Goal: Task Accomplishment & Management: Complete application form

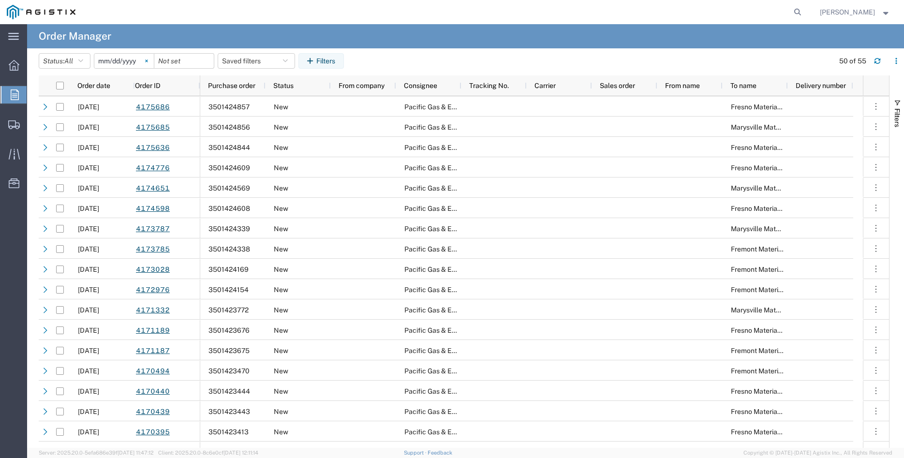
click at [154, 60] on svg-icon at bounding box center [146, 61] width 15 height 15
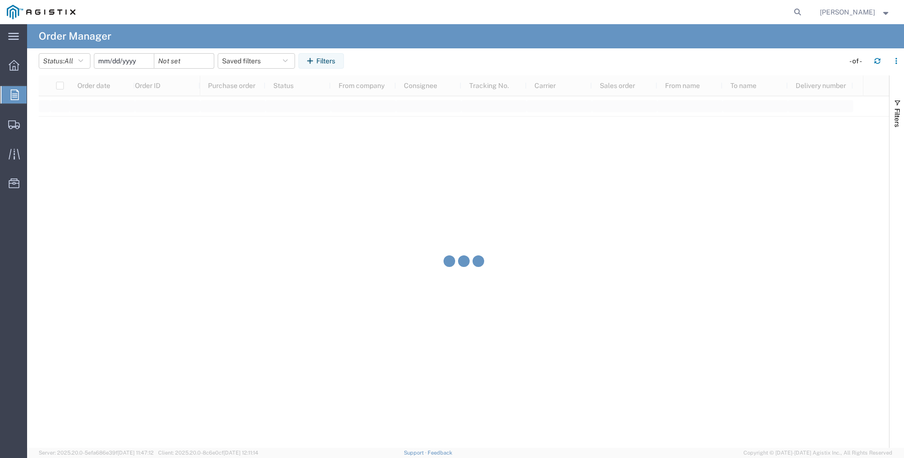
click at [133, 59] on input "date" at bounding box center [124, 61] width 60 height 15
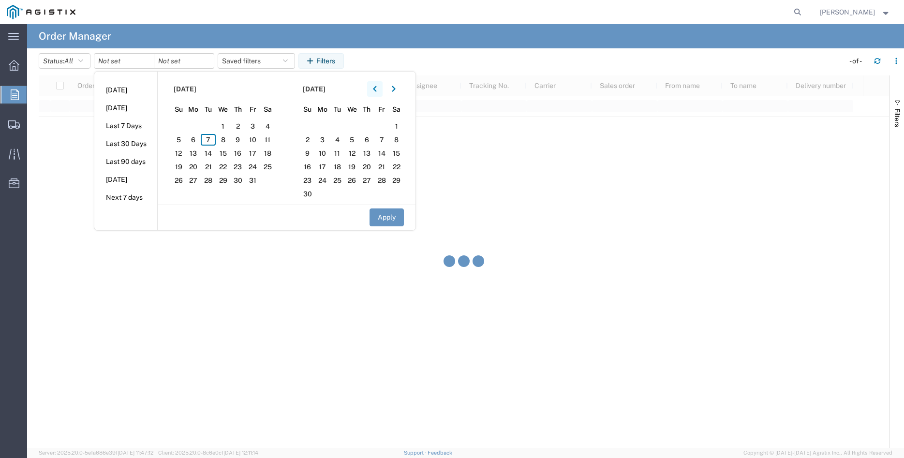
click at [377, 88] on icon "button" at bounding box center [374, 89] width 3 height 6
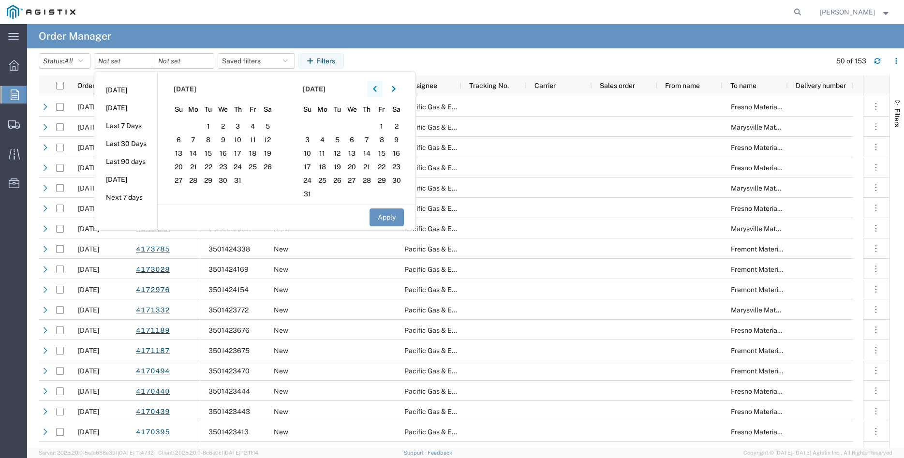
click at [377, 88] on icon "button" at bounding box center [374, 89] width 3 height 6
click at [256, 137] on span "13" at bounding box center [252, 140] width 15 height 12
click at [390, 217] on button "Apply" at bounding box center [387, 218] width 34 height 18
type input "[DATE]"
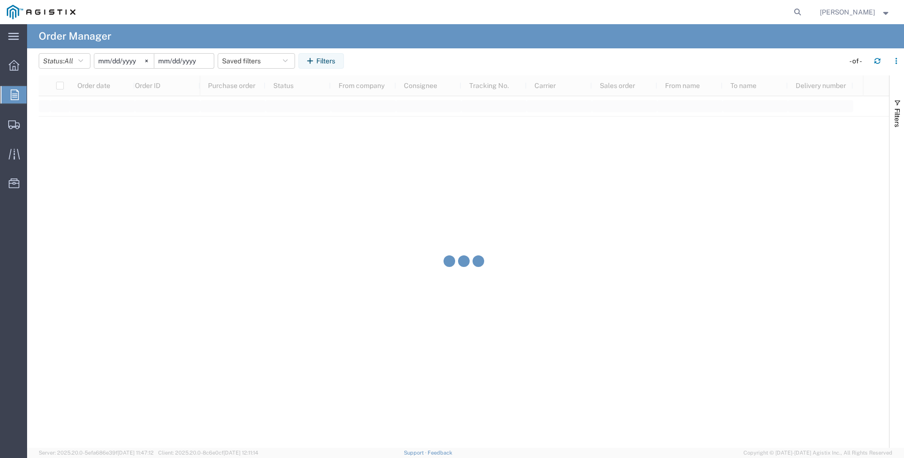
click at [195, 58] on input "date" at bounding box center [184, 61] width 60 height 15
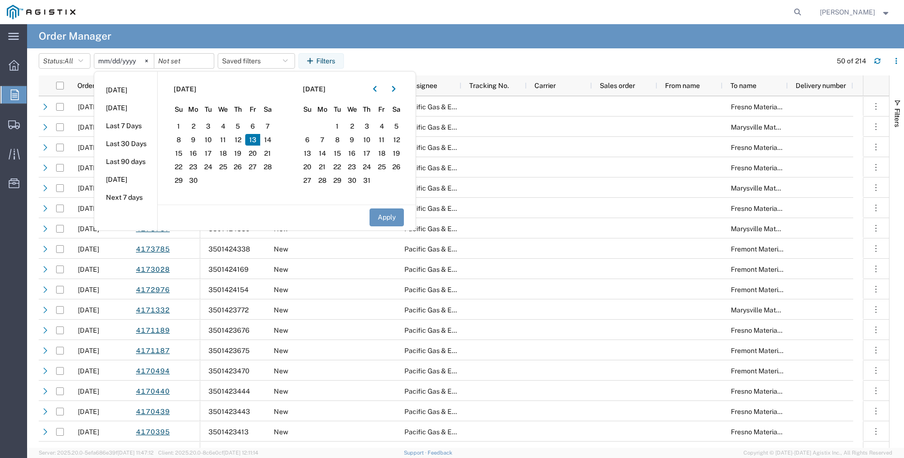
click at [256, 138] on span "13" at bounding box center [252, 140] width 15 height 12
click at [383, 220] on button "Apply" at bounding box center [387, 218] width 34 height 18
type input "[DATE]"
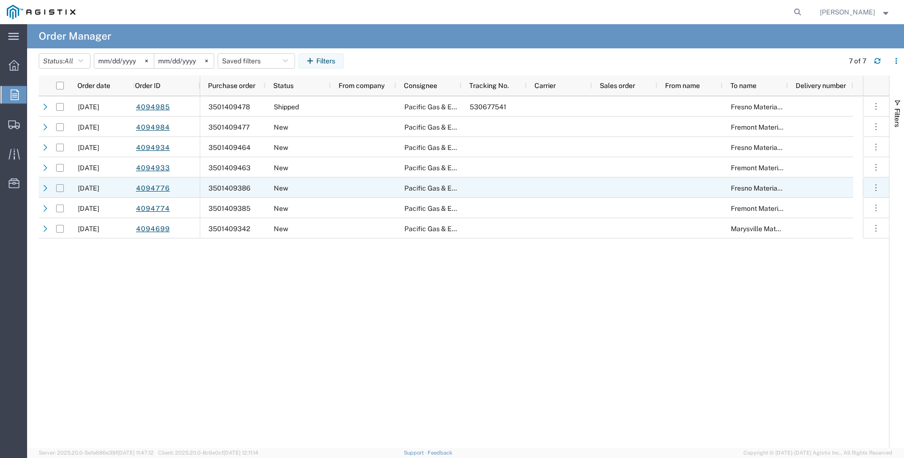
click at [60, 188] on input "Press Space to toggle row selection (unchecked)" at bounding box center [60, 188] width 8 height 8
checkbox input "true"
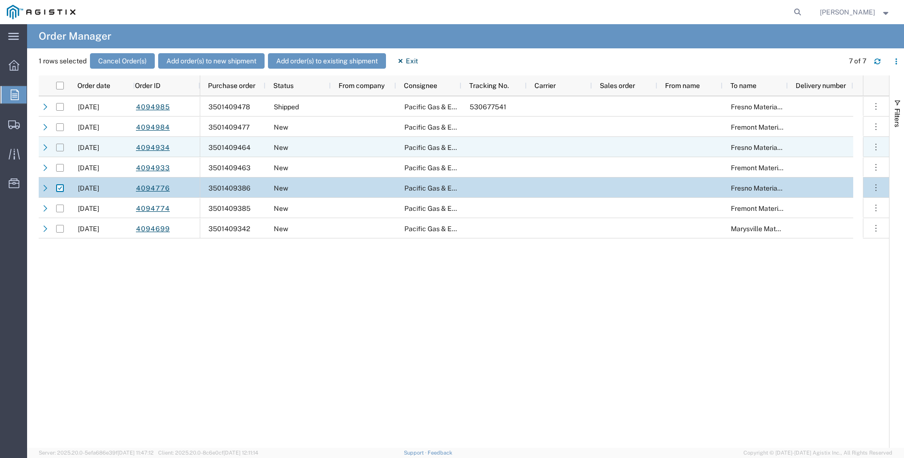
click at [59, 146] on input "Press Space to toggle row selection (unchecked)" at bounding box center [60, 148] width 8 height 8
checkbox input "true"
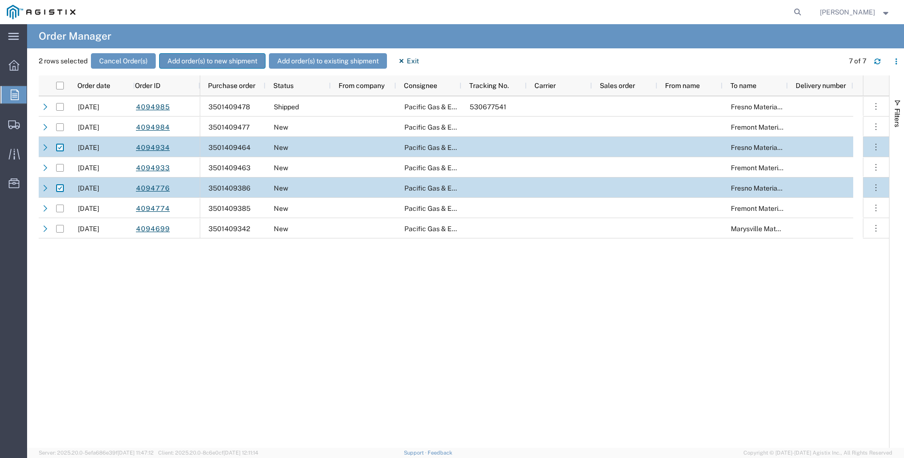
click at [203, 59] on button "Add order(s) to new shipment" at bounding box center [212, 60] width 106 height 15
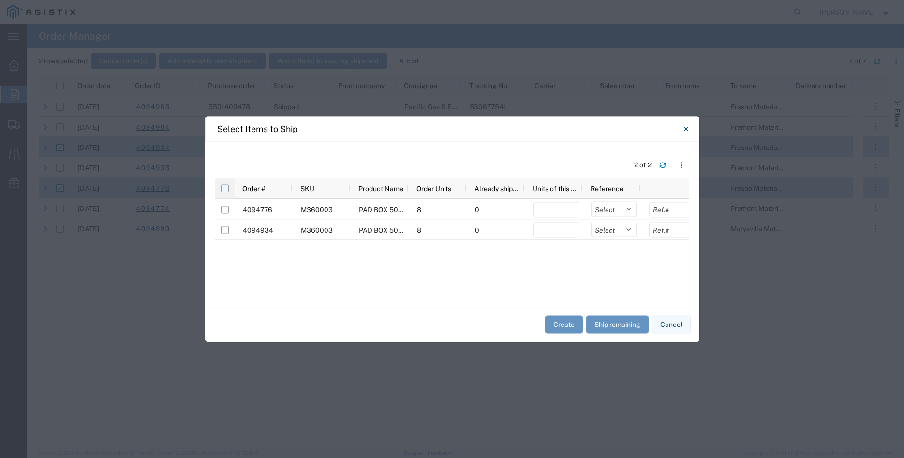
click at [227, 189] on input "checkbox" at bounding box center [225, 188] width 8 height 8
checkbox input "true"
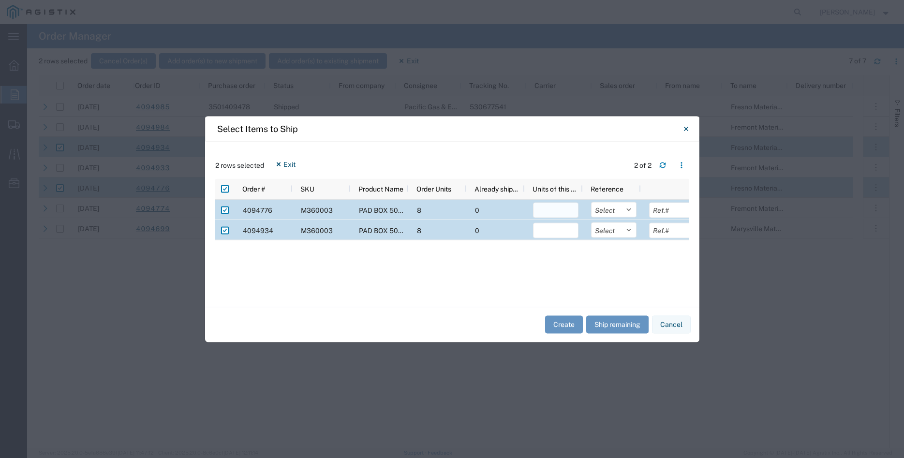
click at [545, 209] on input "number" at bounding box center [555, 209] width 45 height 15
type input "8"
click at [547, 237] on input "number" at bounding box center [555, 230] width 45 height 15
type input "8"
click at [591, 202] on select "Select Purchase Order Delivery Number" at bounding box center [613, 209] width 45 height 15
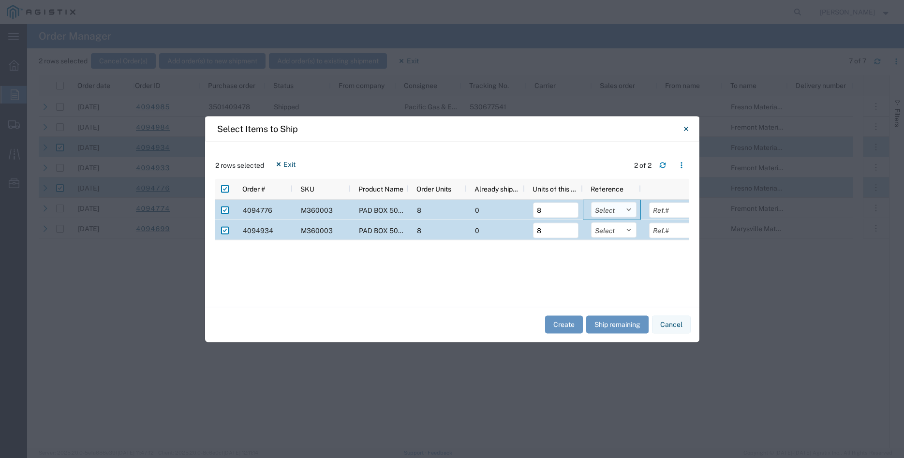
select select "PURCHORD"
click option "Purchase Order" at bounding box center [0, 0] width 0 height 0
click at [591, 222] on select "Select Purchase Order Delivery Number" at bounding box center [613, 229] width 45 height 15
select select "PURCHORD"
click option "Purchase Order" at bounding box center [0, 0] width 0 height 0
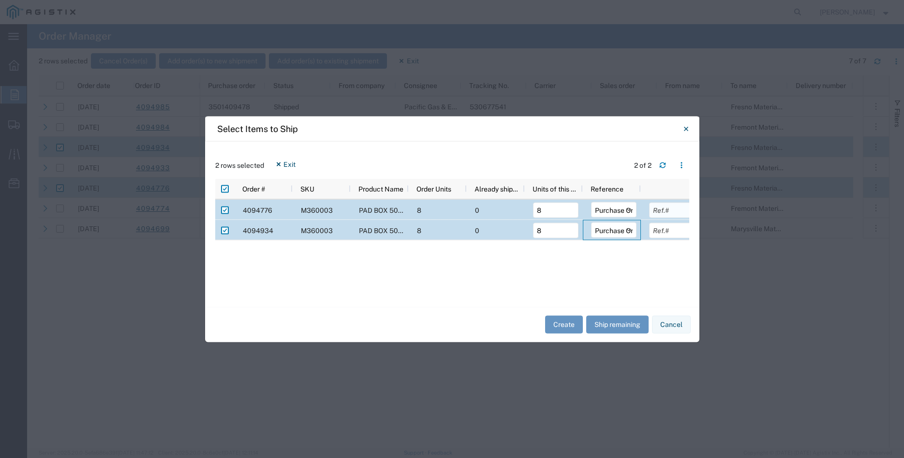
click at [665, 211] on input "text" at bounding box center [671, 209] width 45 height 15
type input "5746.88"
click at [662, 222] on div at bounding box center [670, 230] width 58 height 20
click at [662, 228] on input "text" at bounding box center [671, 230] width 45 height 15
type input "5746.88"
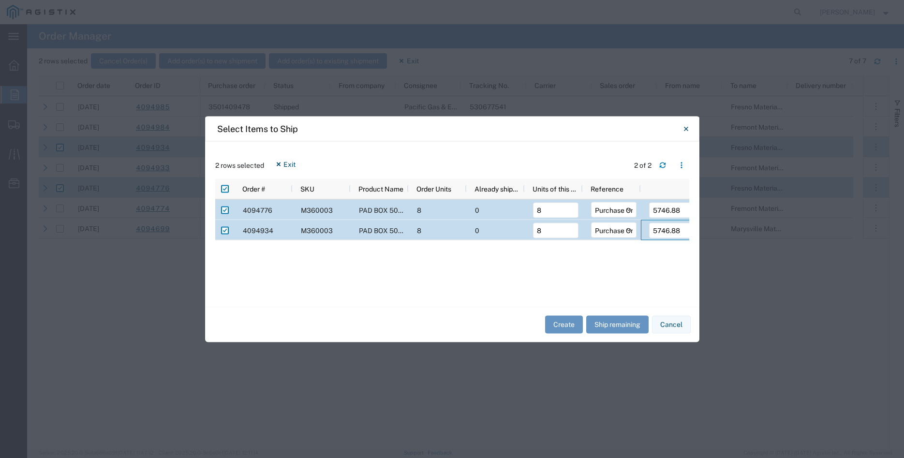
click at [641, 271] on div "4094776 M360003 PAD BOX 50" X 52" X 18" 3-WIRE XFMR 8 0 8 Select Purchase Order…" at bounding box center [452, 247] width 474 height 97
click at [568, 326] on button "Create" at bounding box center [564, 325] width 38 height 18
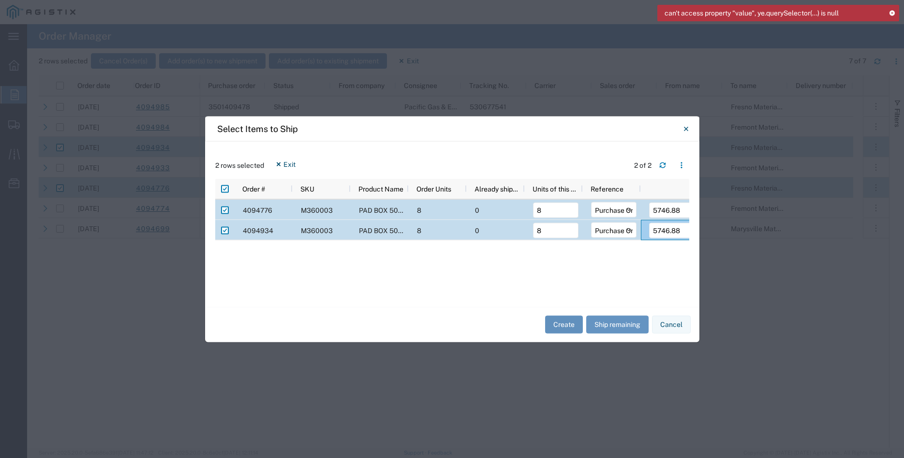
click at [551, 321] on button "Create" at bounding box center [564, 325] width 38 height 18
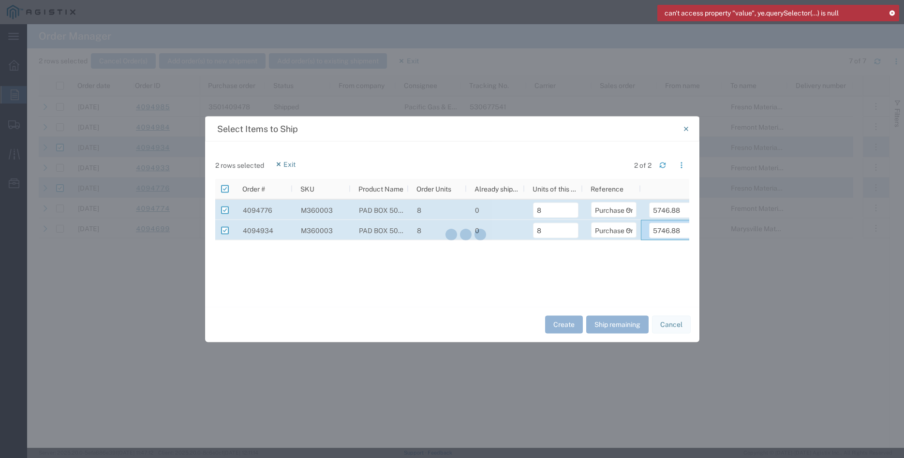
click at [893, 12] on icon at bounding box center [892, 12] width 7 height 5
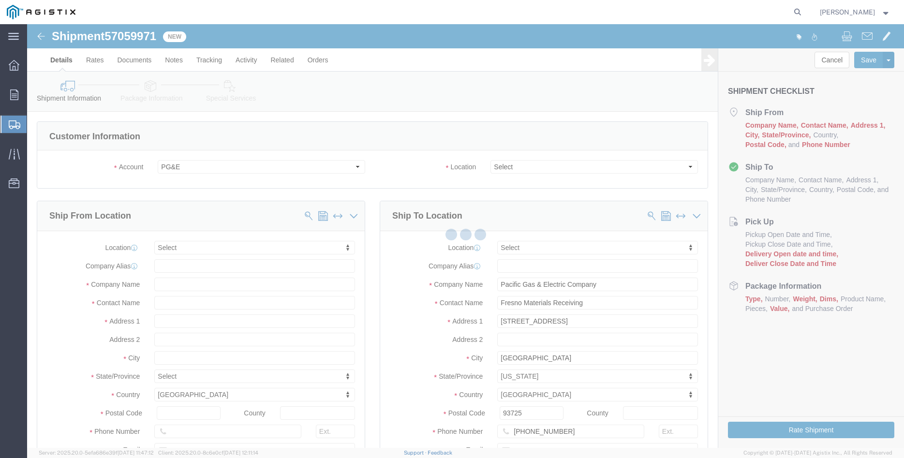
select select
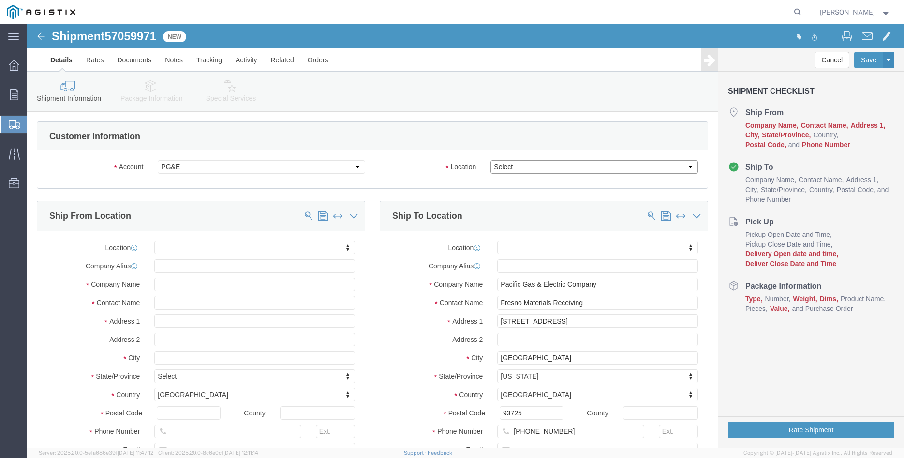
click select "Select All Others [GEOGRAPHIC_DATA] [GEOGRAPHIC_DATA] [GEOGRAPHIC_DATA] [GEOGRA…"
select select "19745"
click option "[GEOGRAPHIC_DATA]"
click body "Shipment 57059971 New Details Rates Documents Notes Tracking Activity Related O…"
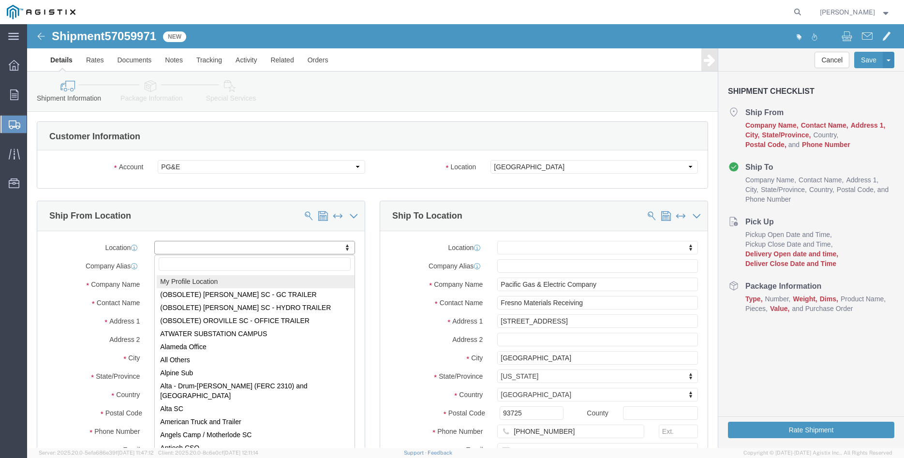
select select "MYPROFILE"
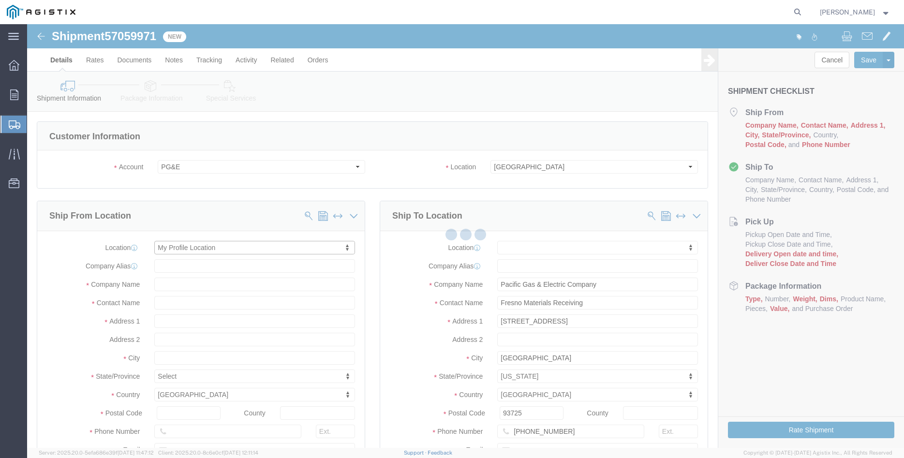
type input "305 [PERSON_NAME] DANCER DR"
type input "95377"
type input "[PHONE_NUMBER]"
type input "[PERSON_NAME][EMAIL_ADDRESS][DOMAIN_NAME]"
checkbox input "true"
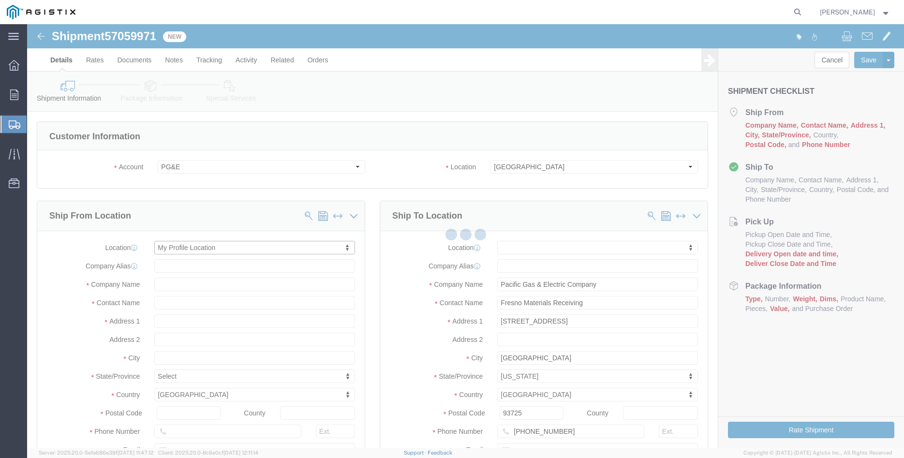
type input "[PERSON_NAME] Iron Works Inc"
type input "[PERSON_NAME]"
select select "CA"
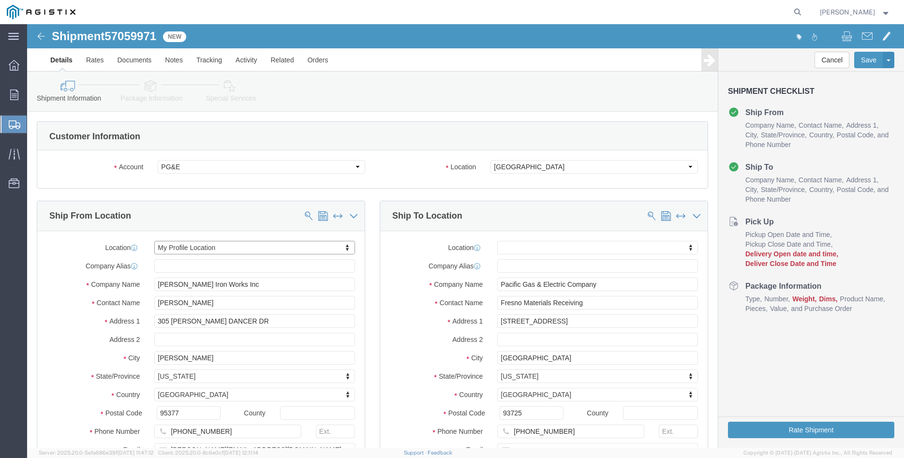
click div "Ship From Location Location My Profile Location My Profile Location (OBSOLETE) …"
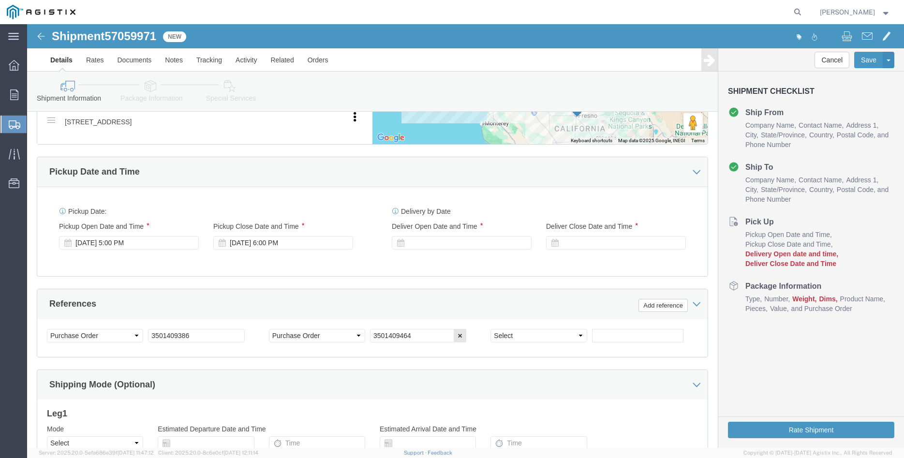
scroll to position [592, 0]
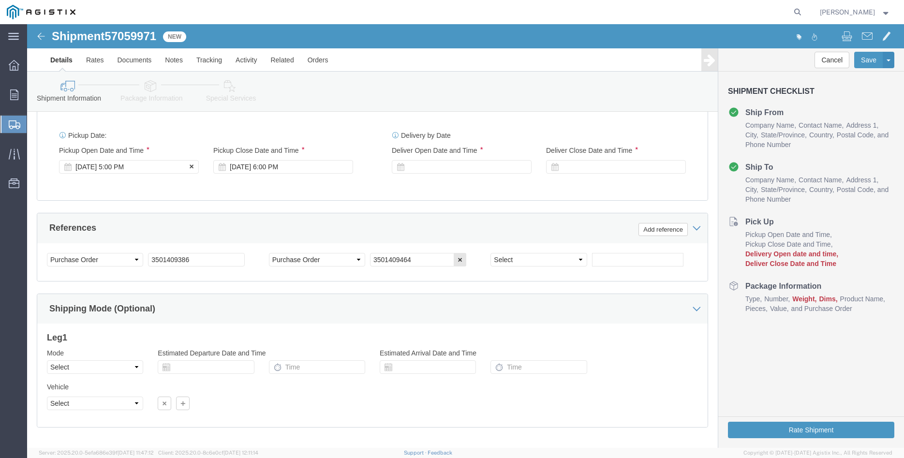
click div "[DATE] 5:00 PM"
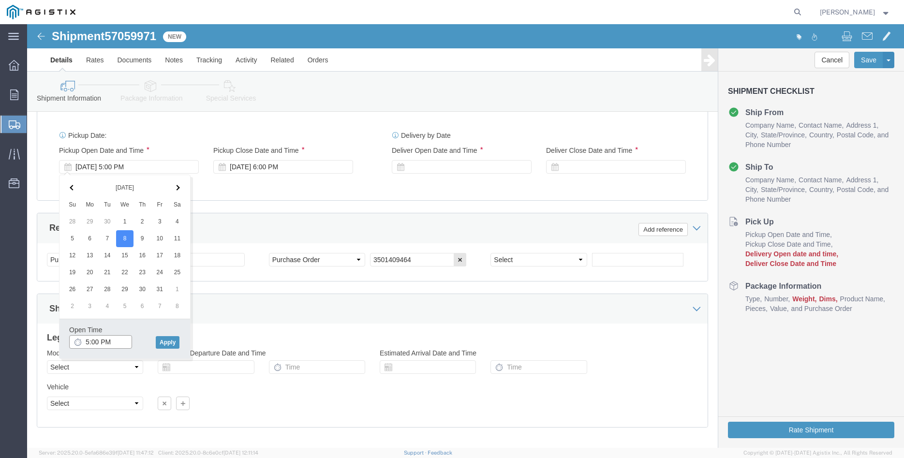
click input "5:00 PM"
type input "8:00 AM"
click button "Apply"
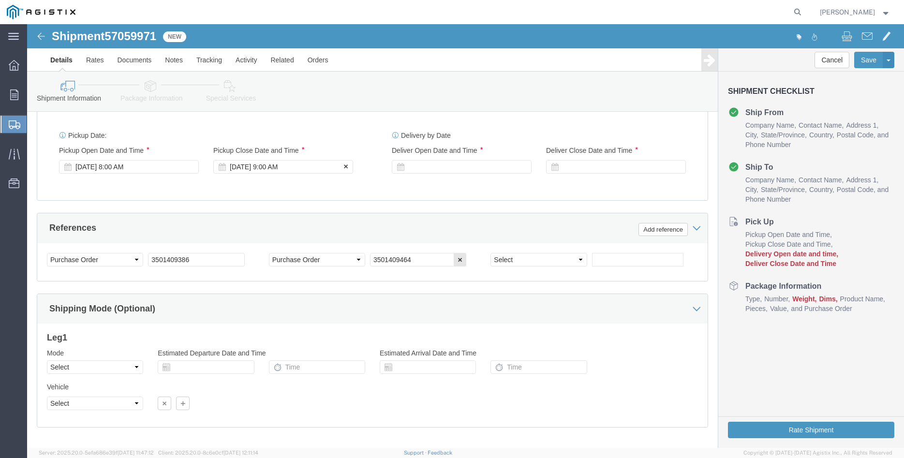
click div "[DATE] 9:00 AM"
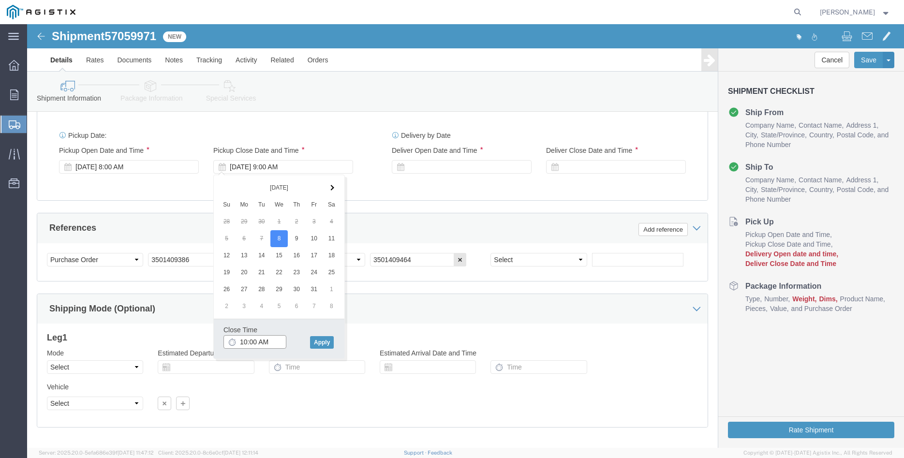
type input "10:00 AM"
click button "Apply"
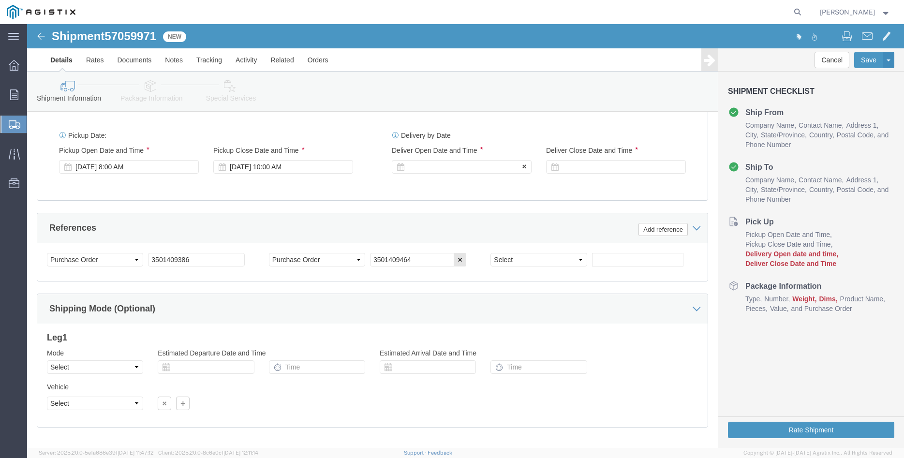
click div
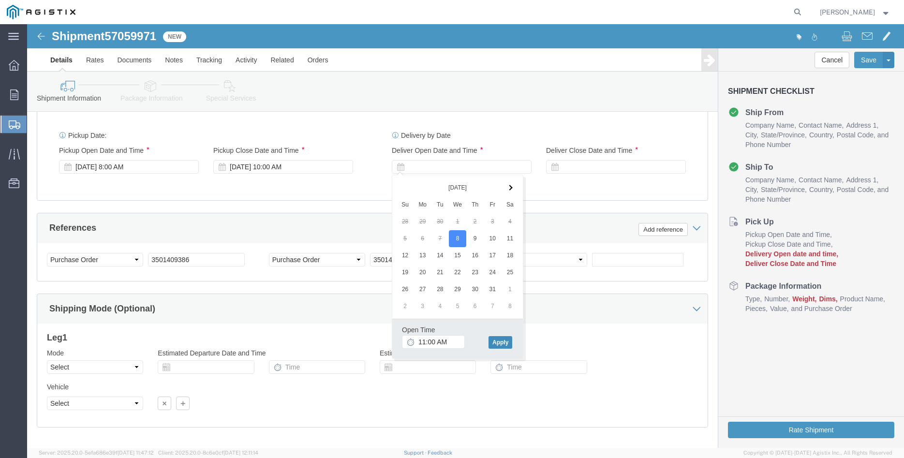
click button "Apply"
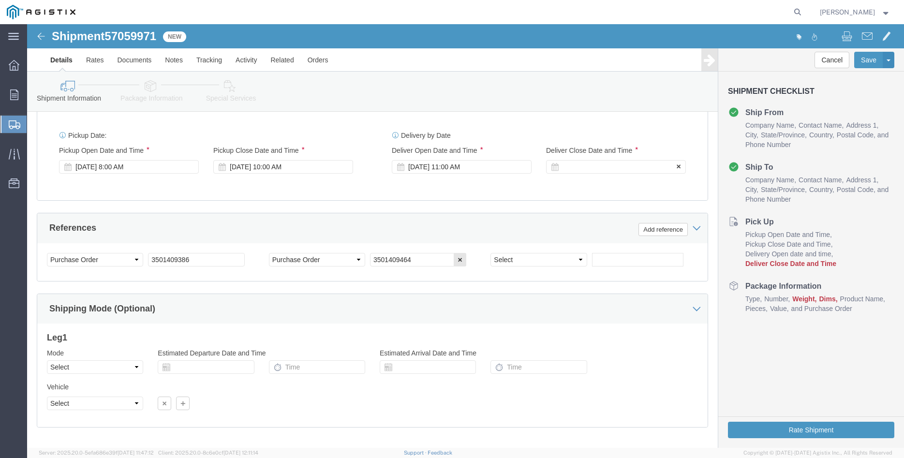
click div
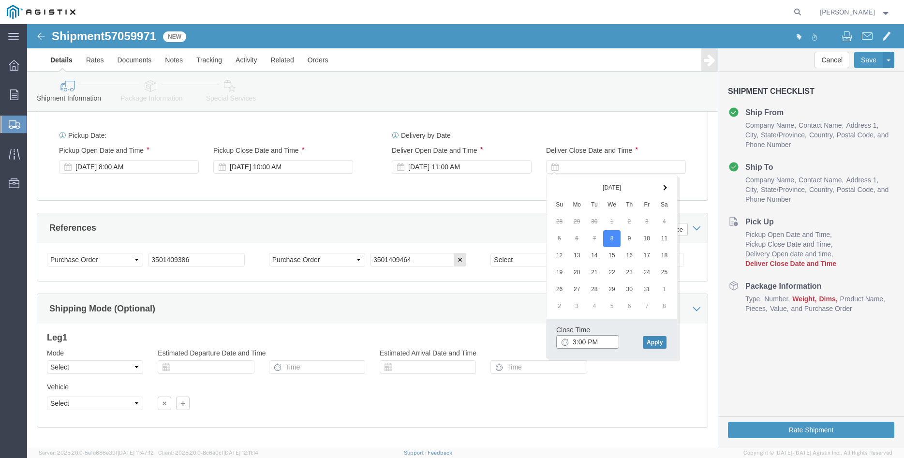
type input "3:00 PM"
click button "Apply"
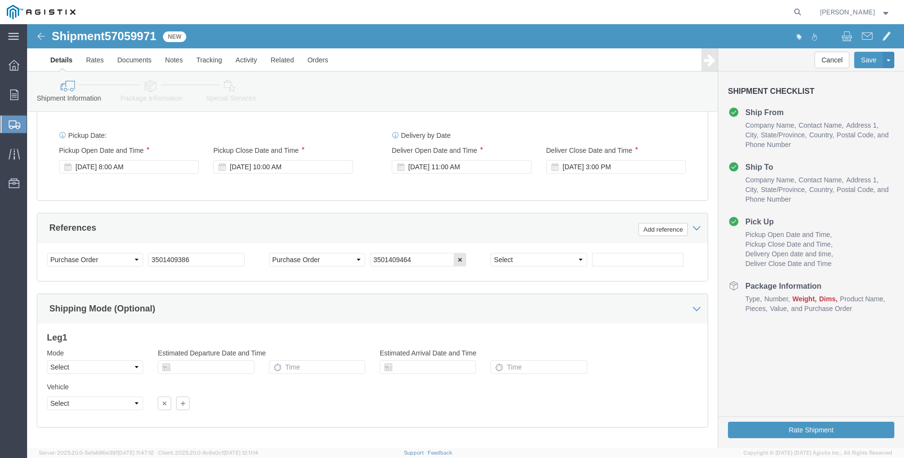
click div "Customer Information Account Select [PERSON_NAME] Iron Works Inc PG&E Location …"
click select "Select Air Less than Truckload Multi-Leg Ocean Freight Rail Small Parcel Truckl…"
select select "TL"
click option "Truckload"
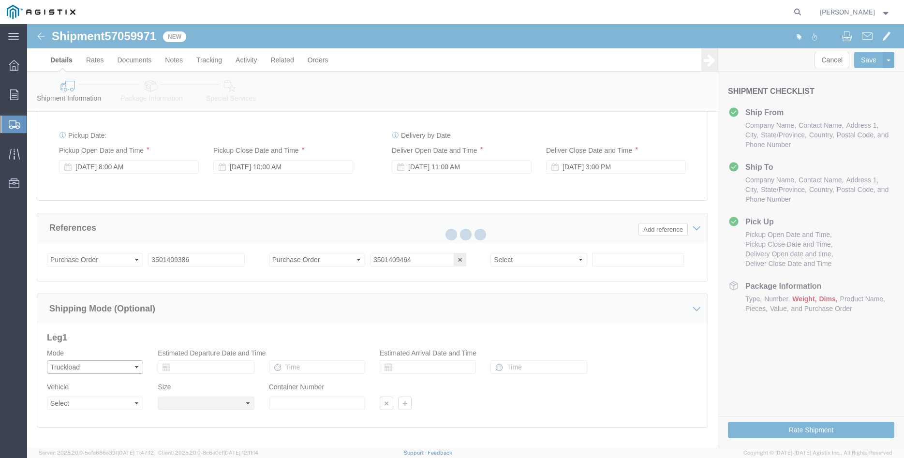
select select
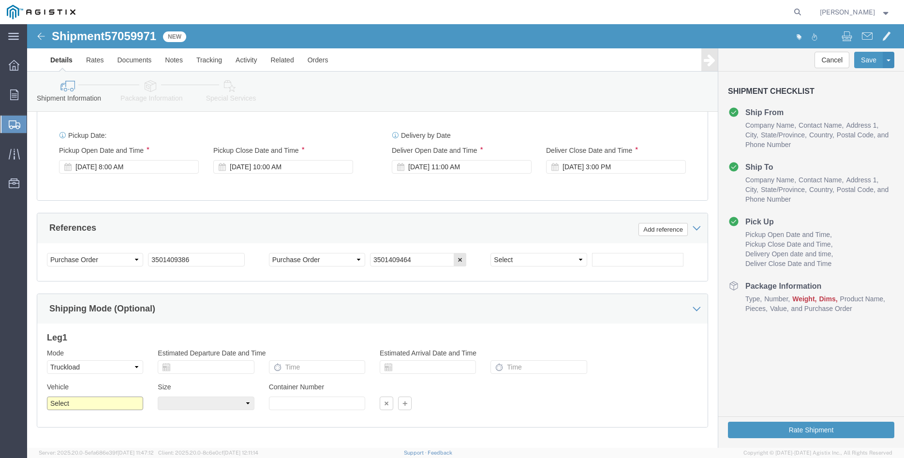
click select "Select 1-Ton (PSS) 10 Wheel 10 Yard Dump Truck 20 Yard Dump Truck Bobtail Botto…"
select select "FLBD"
click option "Flat Bed"
click select "Select 35 Feet 20 Feet 28 Feet 53 Feet 40 Feet 48 Feet"
select select "40FT"
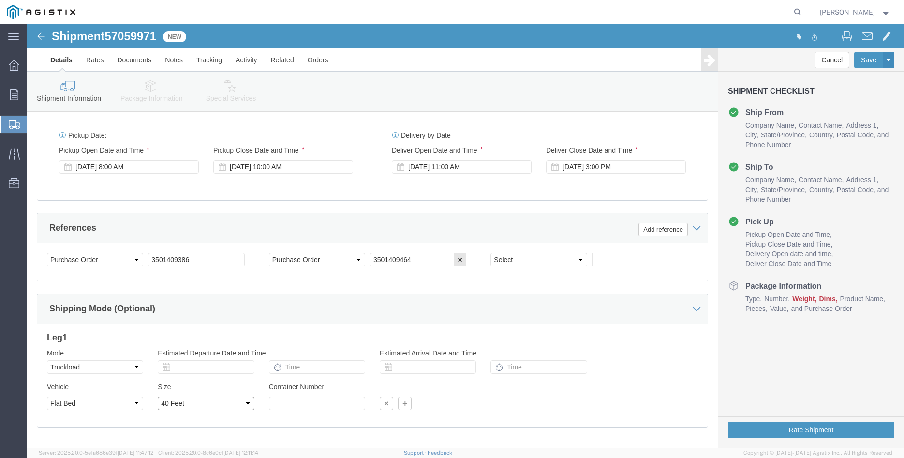
click option "40 Feet"
click div "Leg 1 Mode Select Air Less than Truckload Multi-Leg Ocean Freight Rail Small Pa…"
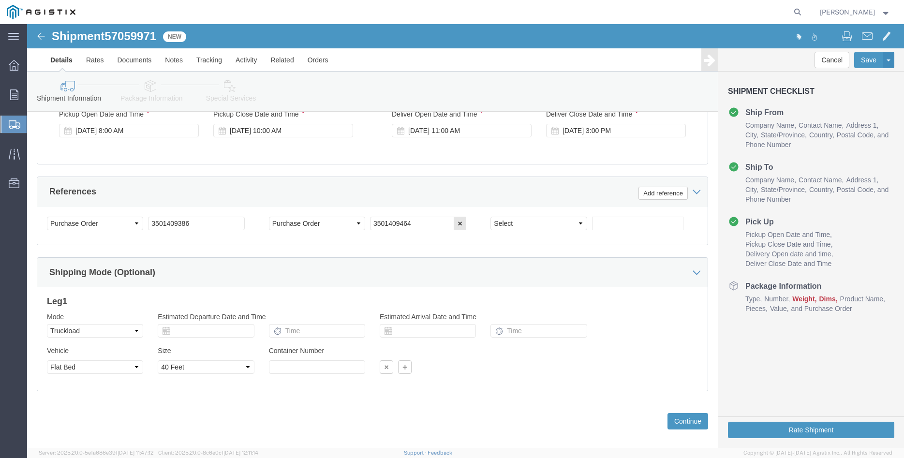
scroll to position [639, 0]
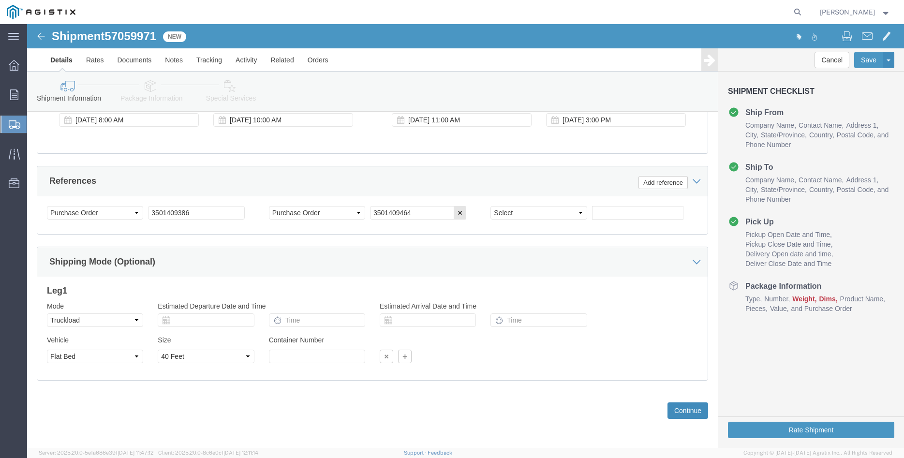
click button "Continue"
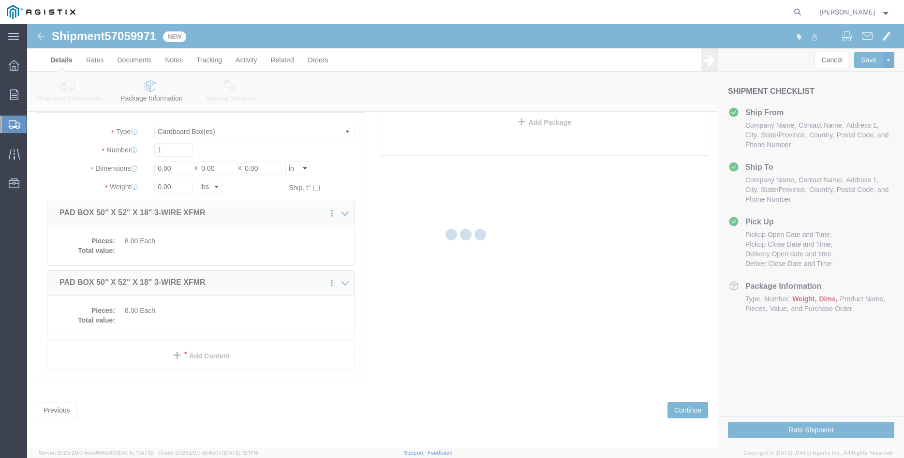
scroll to position [6, 0]
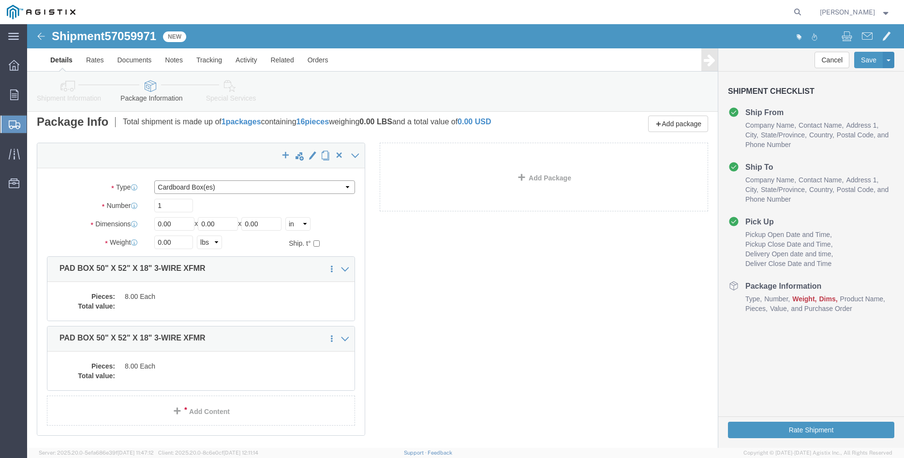
click select "Select Bulk Bundle(s) Cardboard Box(es) Carton(s) Crate(s) Drum(s) (Fiberboard)…"
select select "PONS"
click option "Pallet(s) Oversized (Not Stackable)"
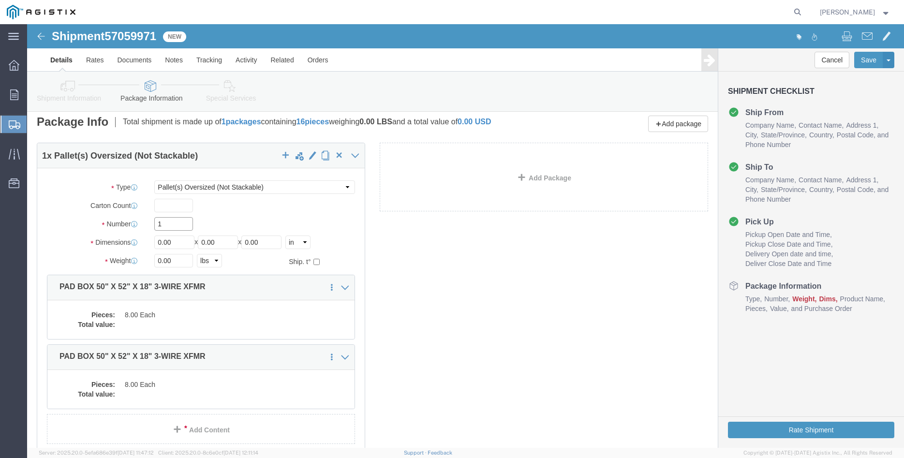
click input "1"
type input "6"
type input "64"
type input "66"
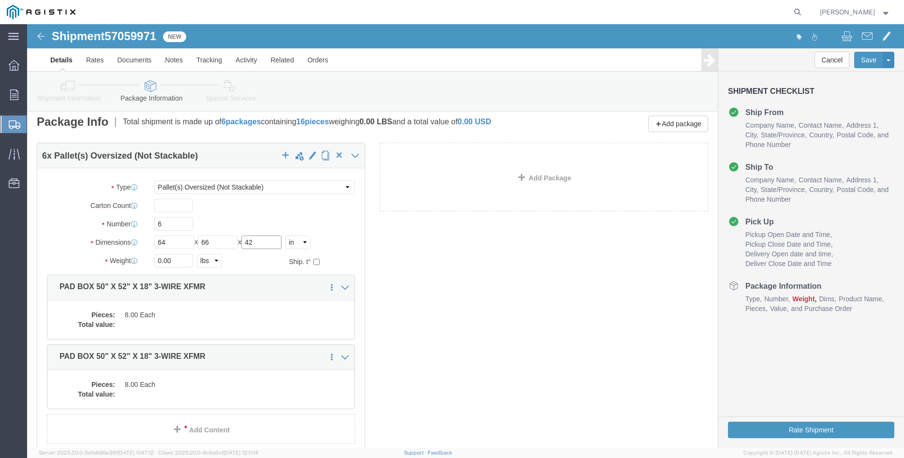
type input "42"
click input "0.00"
type input "9200"
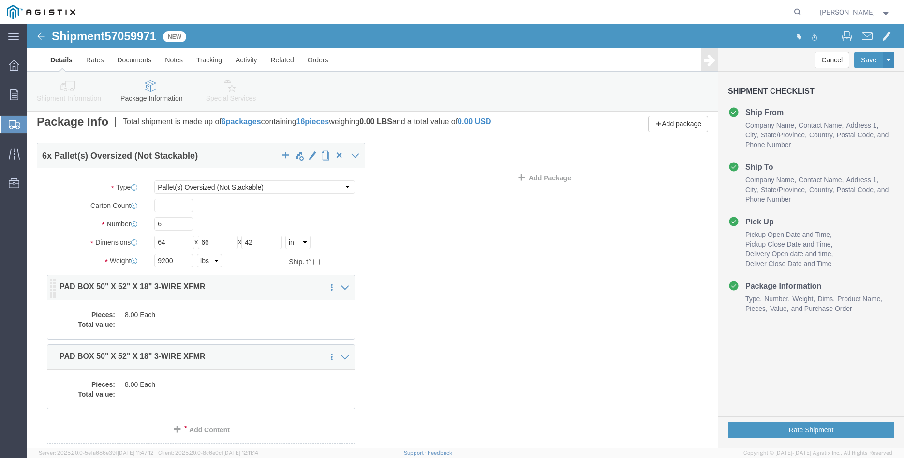
click dd "8.00 Each"
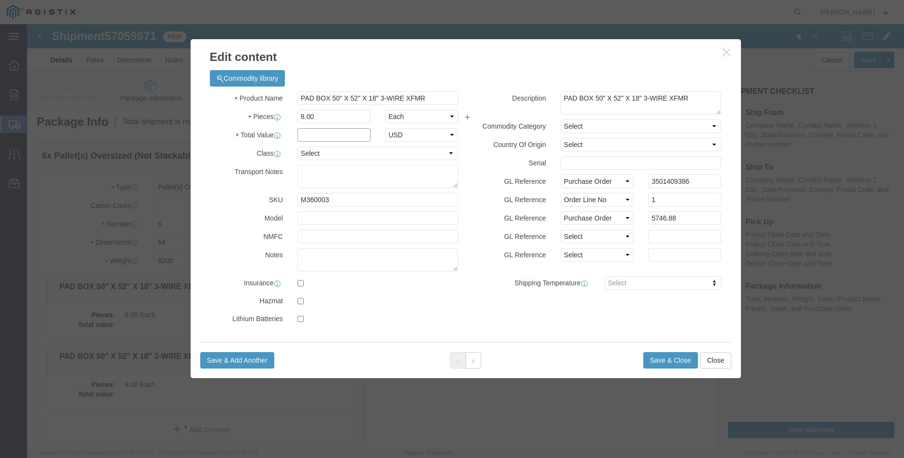
click input "text"
type input "5746.88"
click select "Select 50 55 60 65 70 85 92.5 100 125 175 250 300 400"
select select "100"
click option "100"
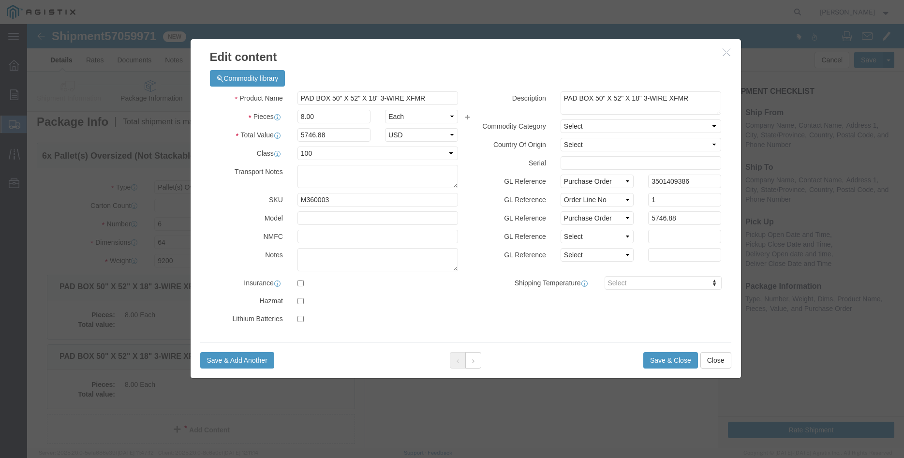
click label "GL Reference"
click button "Save & Close"
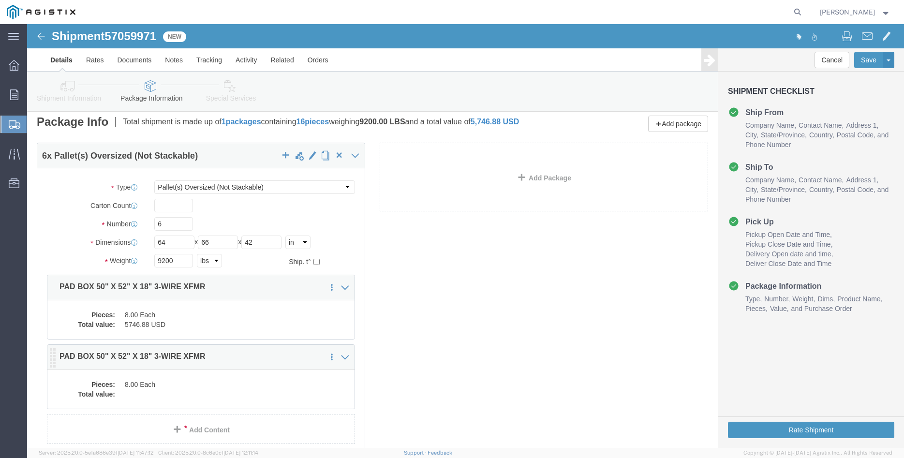
click dd "8.00 Each"
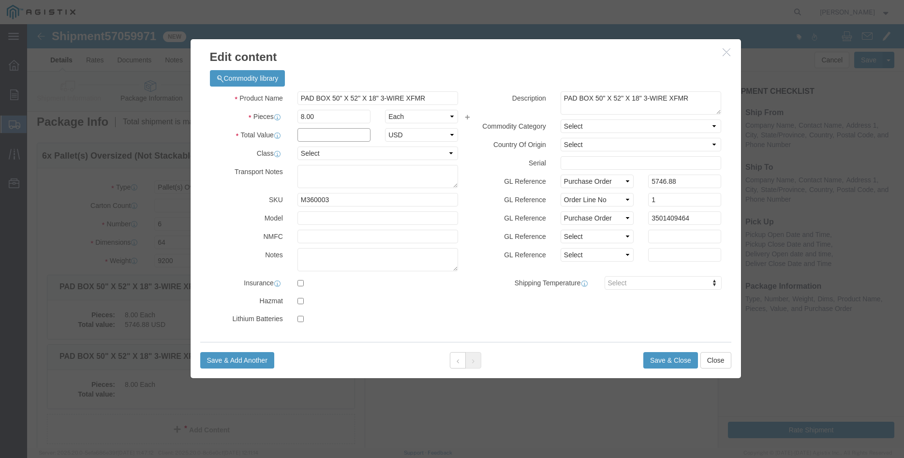
click input "text"
type input "5746.88"
click select "Select 50 55 60 65 70 85 92.5 100 125 175 250 300 400"
select select "100"
click option "100"
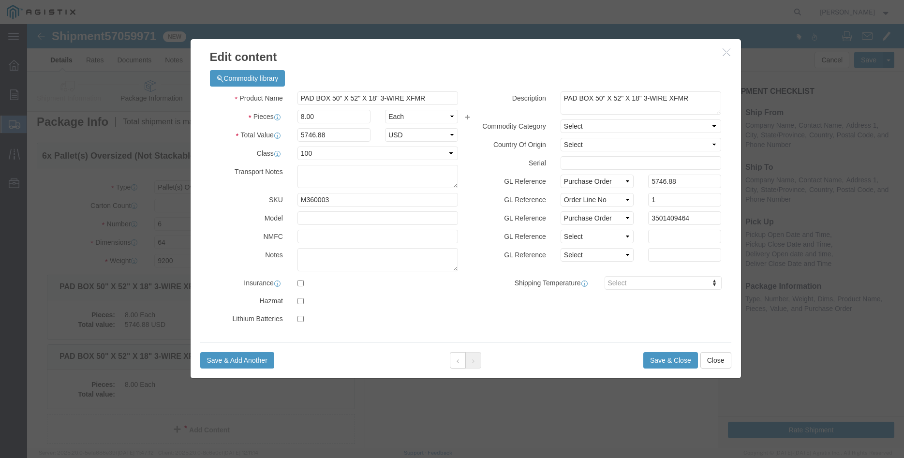
click div "Product Name PAD BOX 50" X 52" X 18" 3-WIRE XFMR Pieces 8.00 Select Bag Barrels…"
click button "Save & Close"
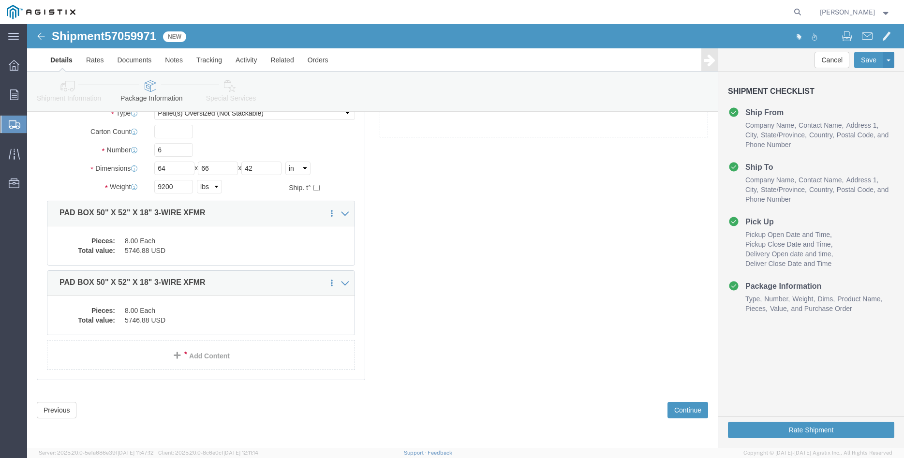
scroll to position [87, 0]
click button "Continue"
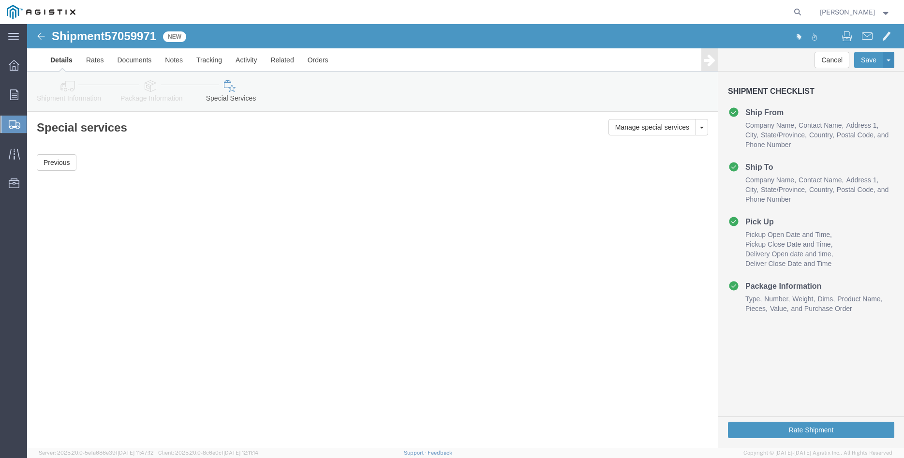
scroll to position [0, 0]
click button "Rate Shipment"
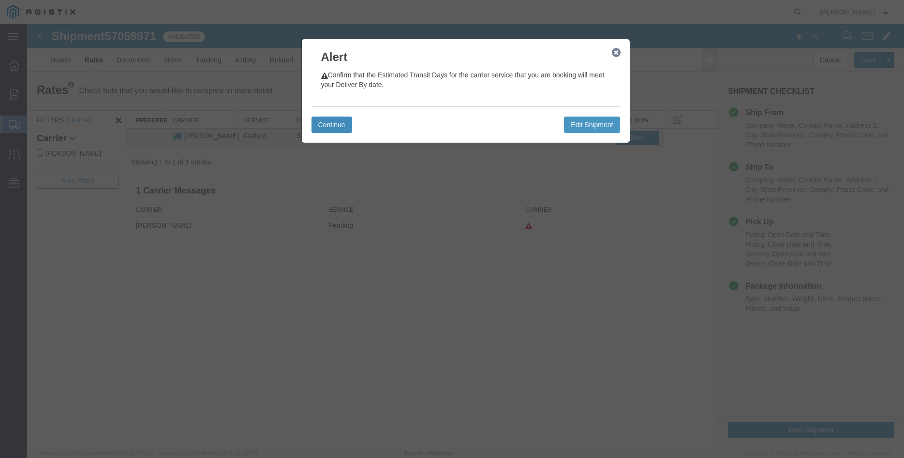
click at [328, 127] on button "Continue" at bounding box center [332, 125] width 41 height 16
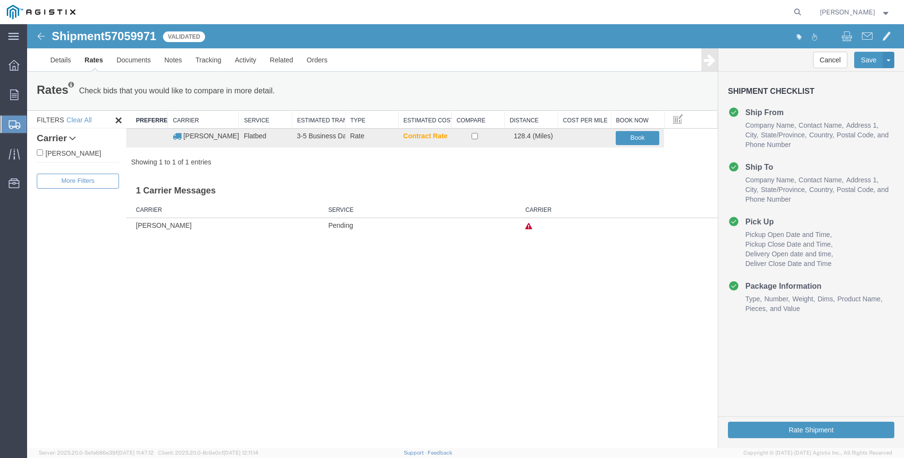
click at [52, 156] on label "[PERSON_NAME]" at bounding box center [78, 153] width 82 height 11
click at [43, 156] on input "[PERSON_NAME]" at bounding box center [40, 153] width 6 height 6
checkbox input "true"
click at [478, 135] on input "checkbox" at bounding box center [475, 136] width 6 height 6
checkbox input "true"
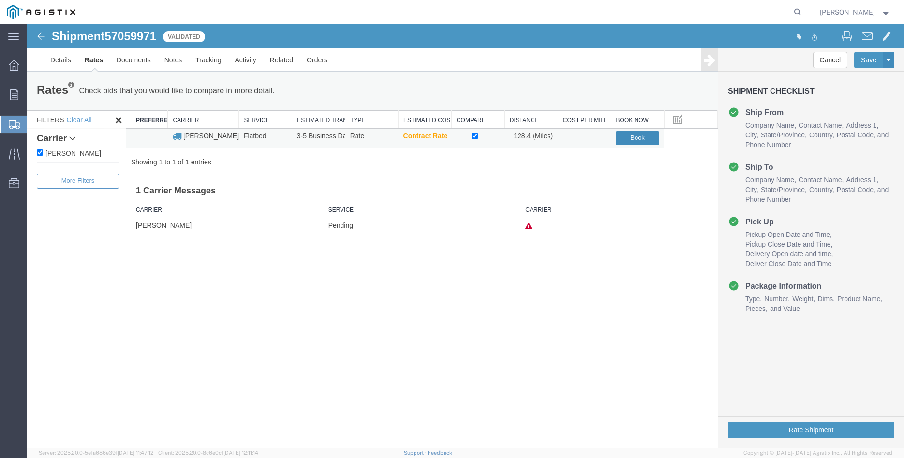
click at [628, 138] on button "Book" at bounding box center [638, 138] width 44 height 14
